Goal: Information Seeking & Learning: Understand process/instructions

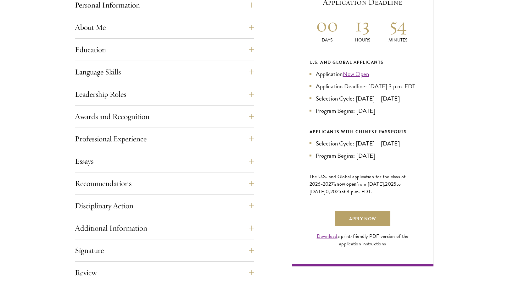
scroll to position [299, 0]
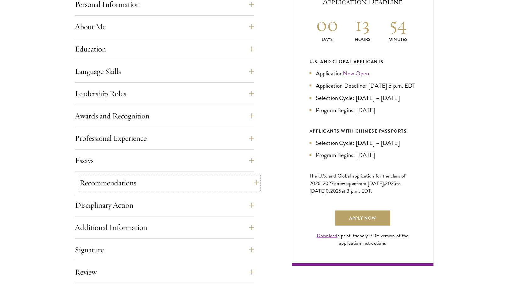
click at [253, 182] on button "Recommendations" at bounding box center [169, 183] width 179 height 15
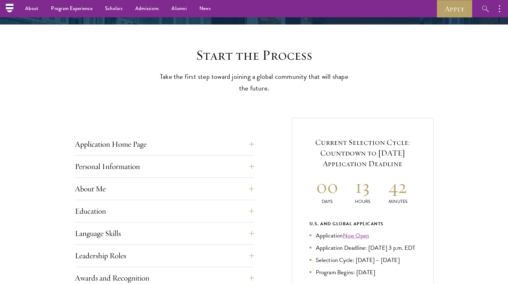
scroll to position [136, 0]
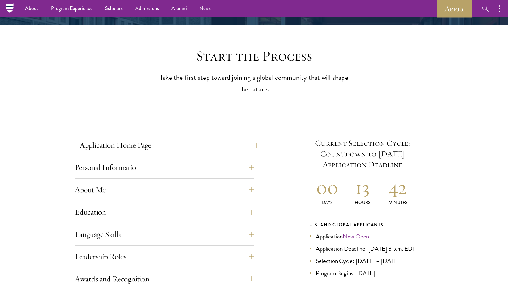
click at [254, 145] on button "Application Home Page" at bounding box center [169, 145] width 179 height 15
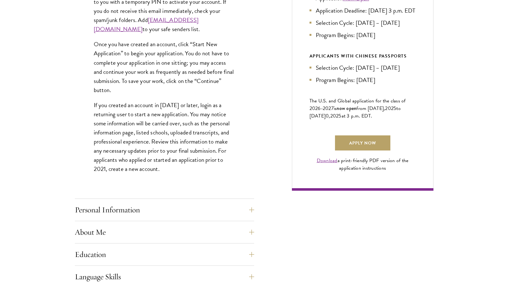
scroll to position [374, 0]
click at [253, 210] on button "Personal Information" at bounding box center [169, 209] width 179 height 15
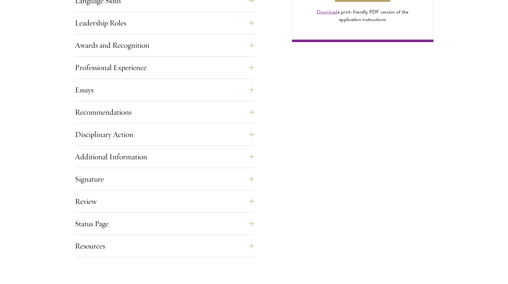
scroll to position [525, 0]
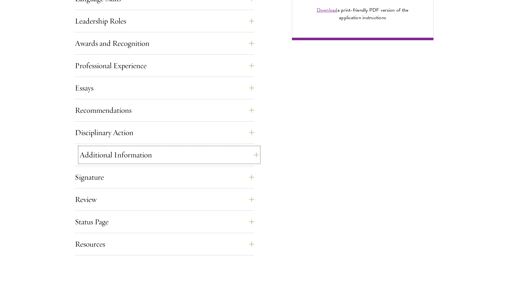
click at [252, 155] on button "Additional Information" at bounding box center [169, 155] width 179 height 15
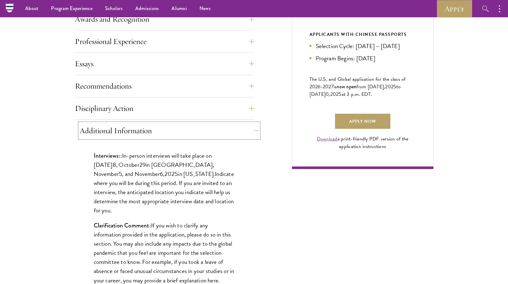
scroll to position [371, 0]
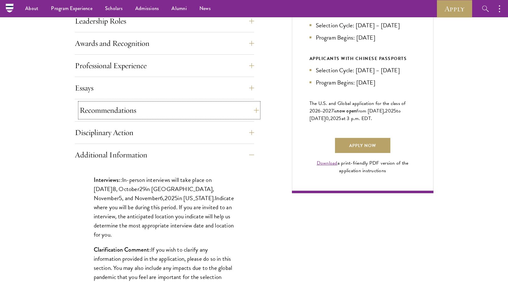
click at [252, 111] on button "Recommendations" at bounding box center [169, 110] width 179 height 15
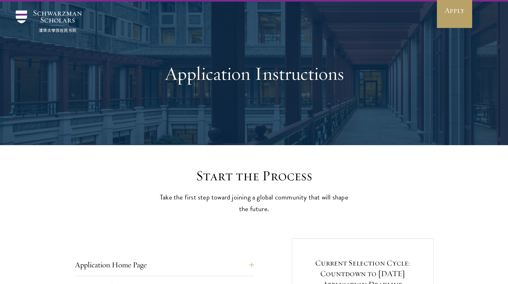
scroll to position [0, 0]
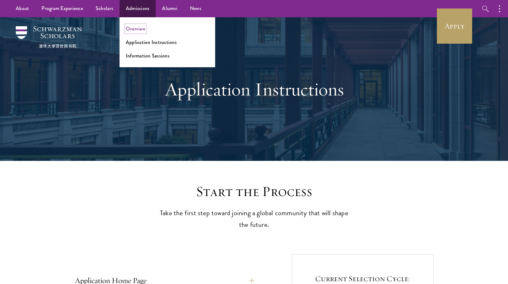
click at [138, 32] on link "Overview" at bounding box center [136, 28] width 20 height 7
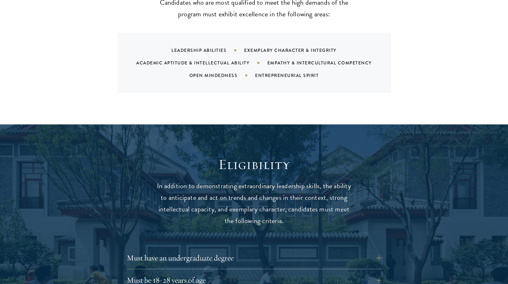
scroll to position [687, 0]
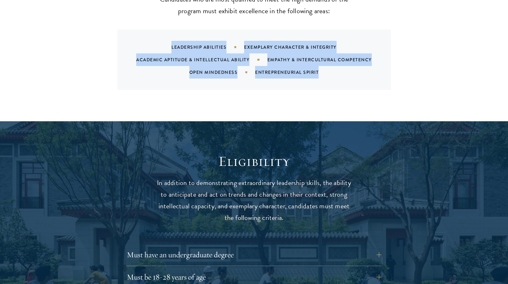
drag, startPoint x: 172, startPoint y: 35, endPoint x: 332, endPoint y: 58, distance: 161.8
click at [332, 59] on div "Leadership Abilities Exemplary Character & Integrity Academic Aptitude & Intell…" at bounding box center [262, 60] width 259 height 38
copy div "Leadership Abilities Exemplary Character & Integrity Academic Aptitude & Intell…"
